Goal: Navigation & Orientation: Find specific page/section

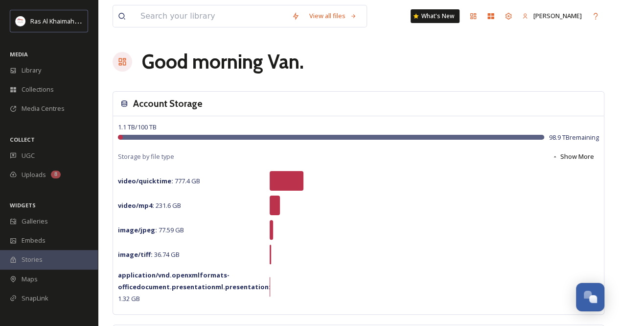
scroll to position [342, 0]
click at [45, 74] on div "Library" at bounding box center [49, 70] width 98 height 19
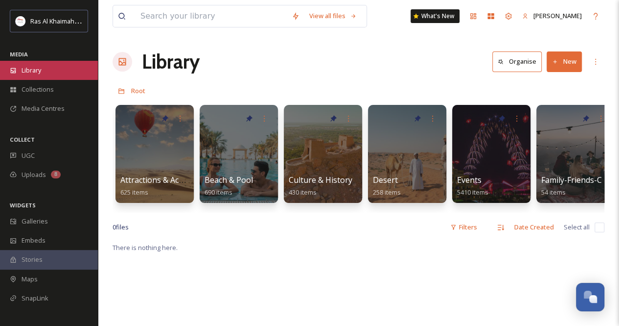
click at [43, 68] on div "Library" at bounding box center [49, 70] width 98 height 19
click at [49, 72] on div "Library" at bounding box center [49, 70] width 98 height 19
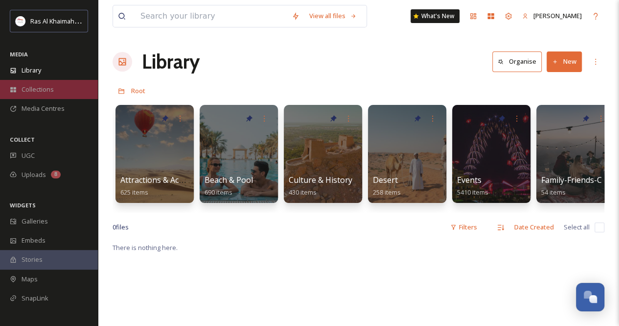
click at [48, 91] on span "Collections" at bounding box center [38, 89] width 32 height 9
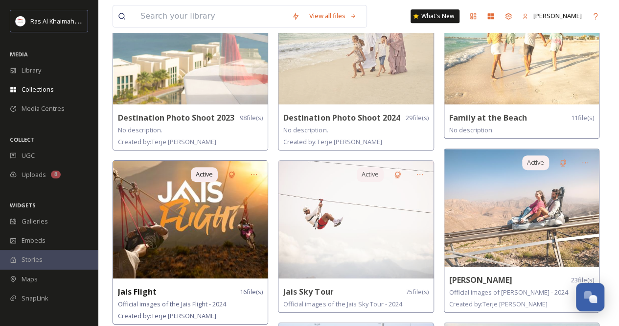
scroll to position [294, 0]
click at [159, 202] on img at bounding box center [190, 218] width 155 height 117
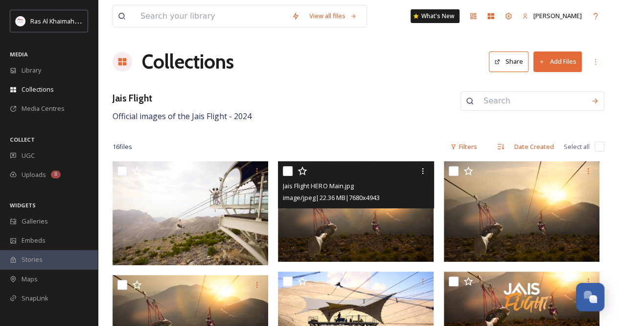
click at [355, 250] on img at bounding box center [356, 211] width 156 height 100
